Goal: Information Seeking & Learning: Learn about a topic

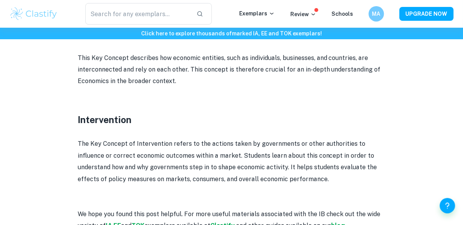
scroll to position [1192, 0]
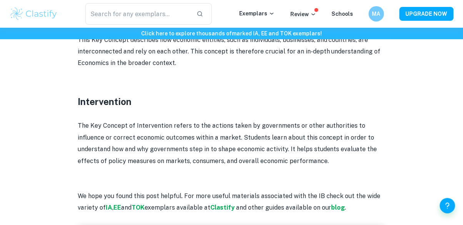
scroll to position [1208, 0]
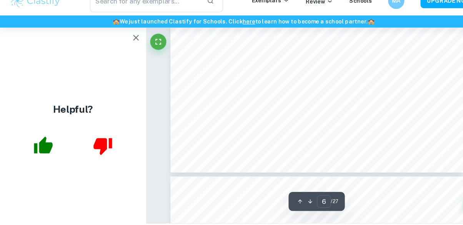
scroll to position [2246, 0]
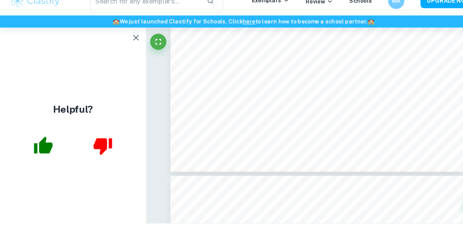
type input "7"
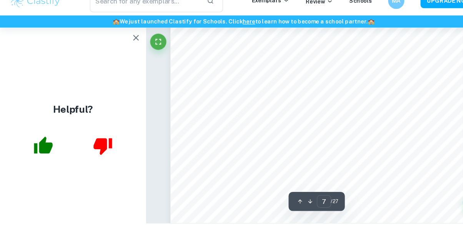
scroll to position [2502, 0]
